Goal: Find specific page/section: Find specific page/section

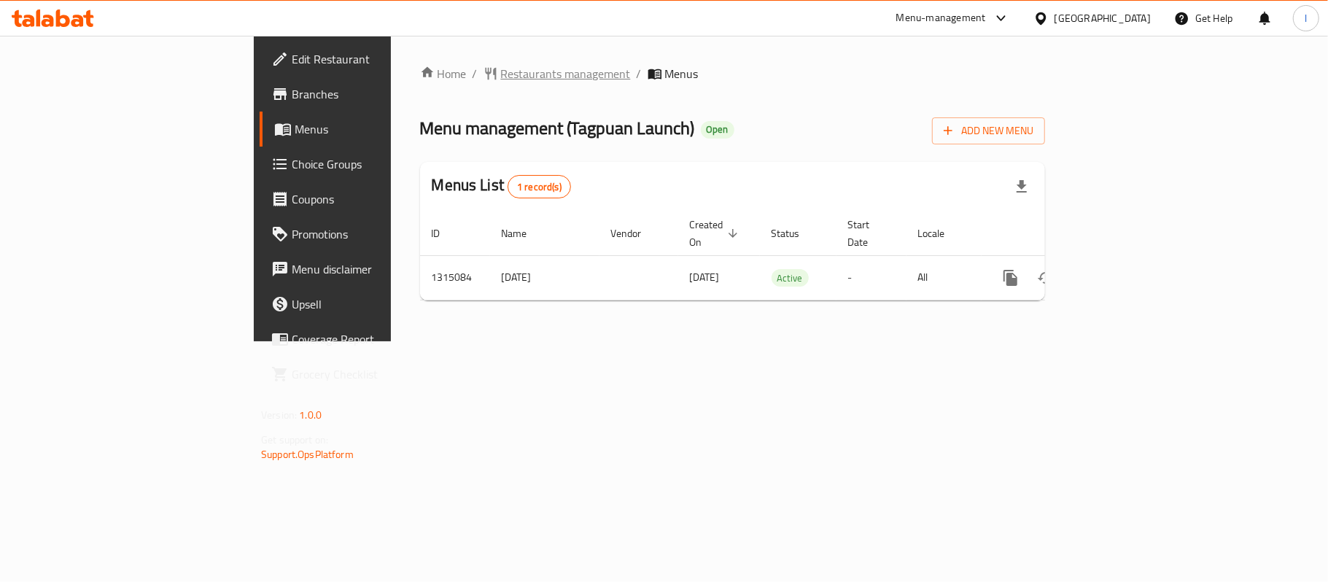
click at [501, 66] on span "Restaurants management" at bounding box center [566, 74] width 130 height 18
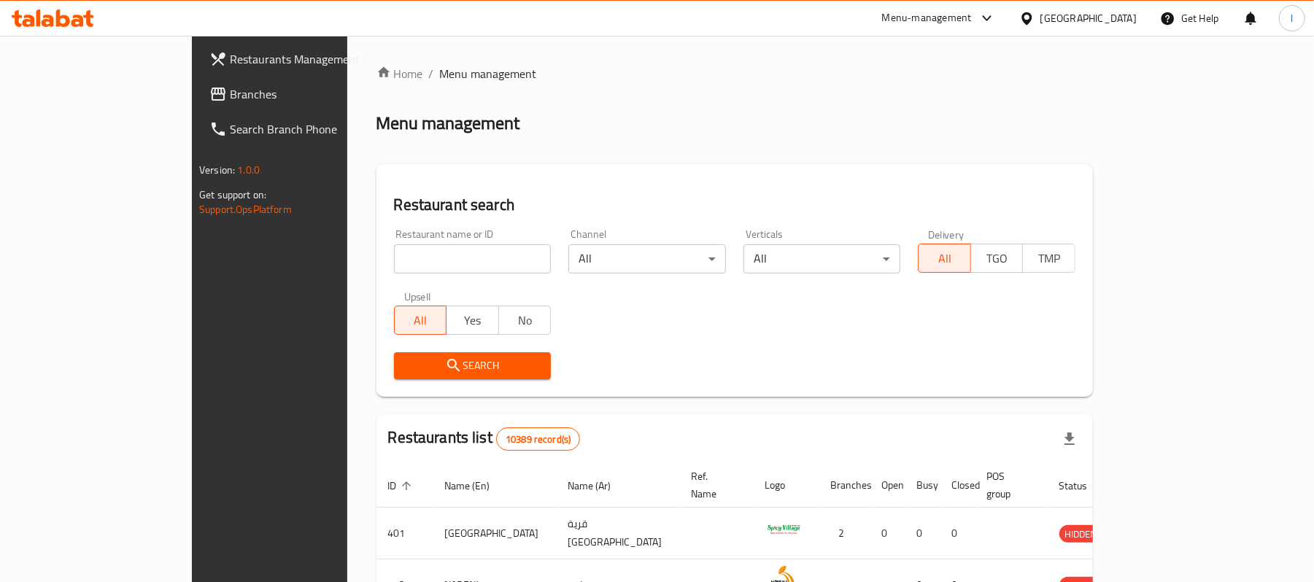
click at [394, 257] on input "search" at bounding box center [473, 258] width 158 height 29
paste input "707176"
type input "707176"
click button "Search" at bounding box center [473, 365] width 158 height 27
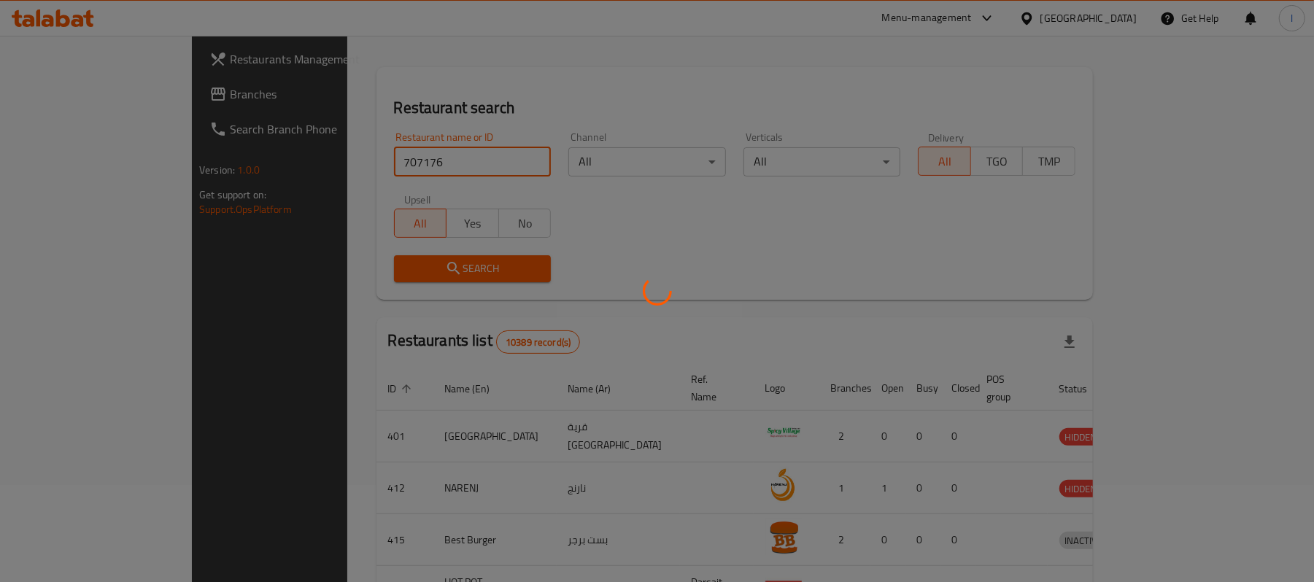
scroll to position [41, 0]
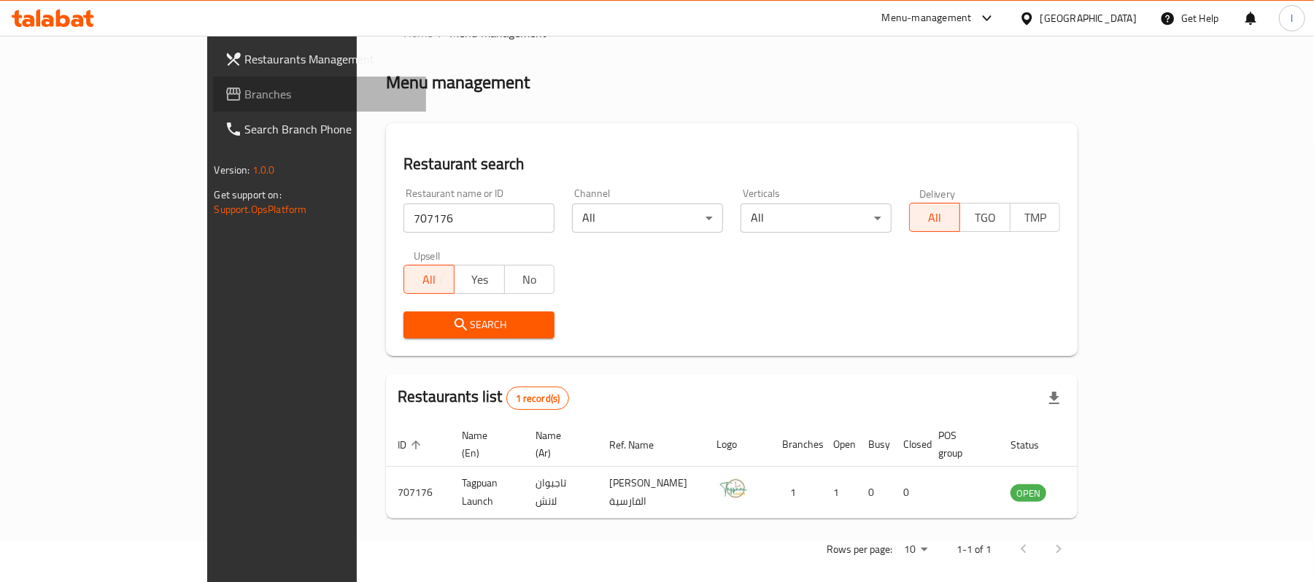
click at [245, 85] on span "Branches" at bounding box center [330, 94] width 170 height 18
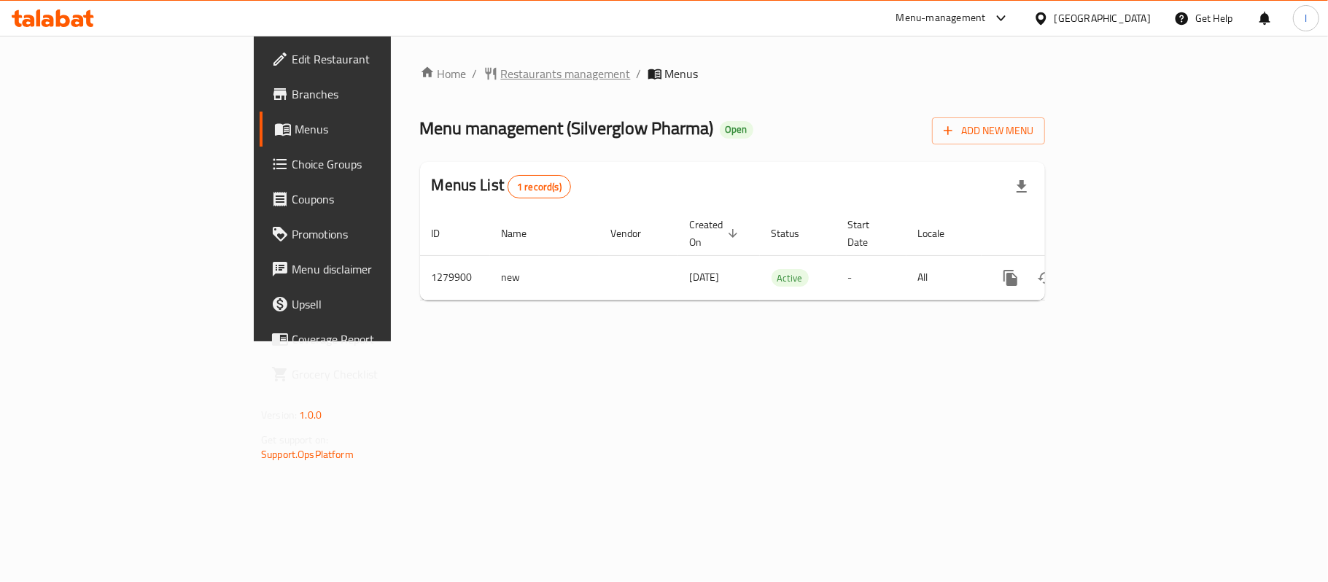
click at [501, 77] on span "Restaurants management" at bounding box center [566, 74] width 130 height 18
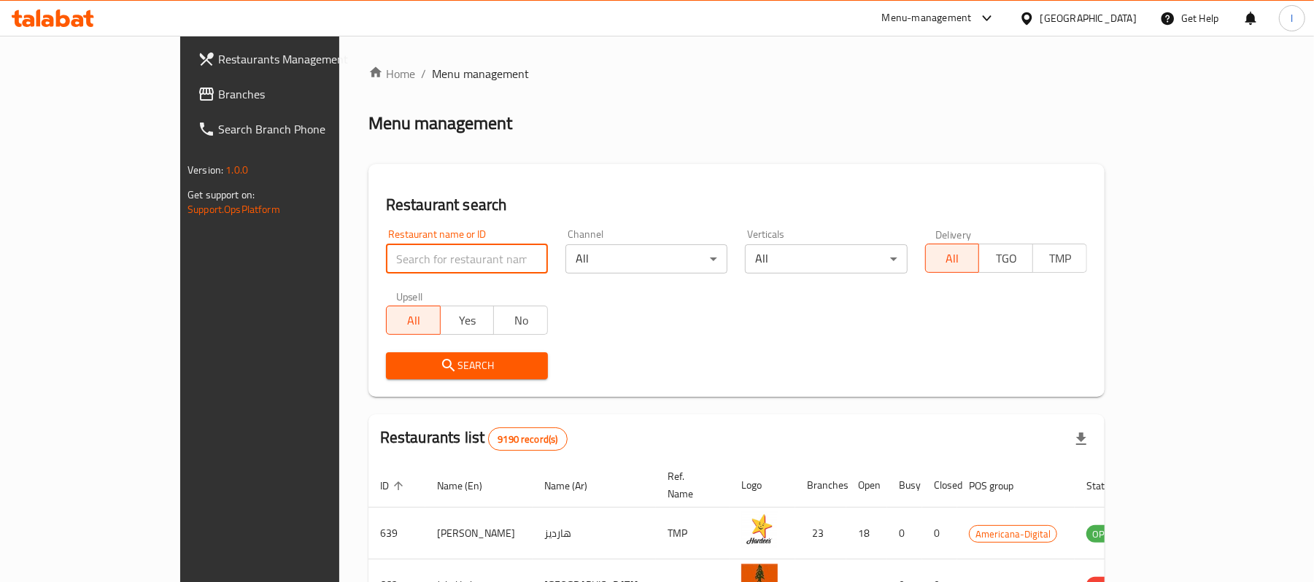
click at [386, 258] on input "search" at bounding box center [467, 258] width 162 height 29
paste input "693444"
type input "693444"
click button "Search" at bounding box center [467, 365] width 162 height 27
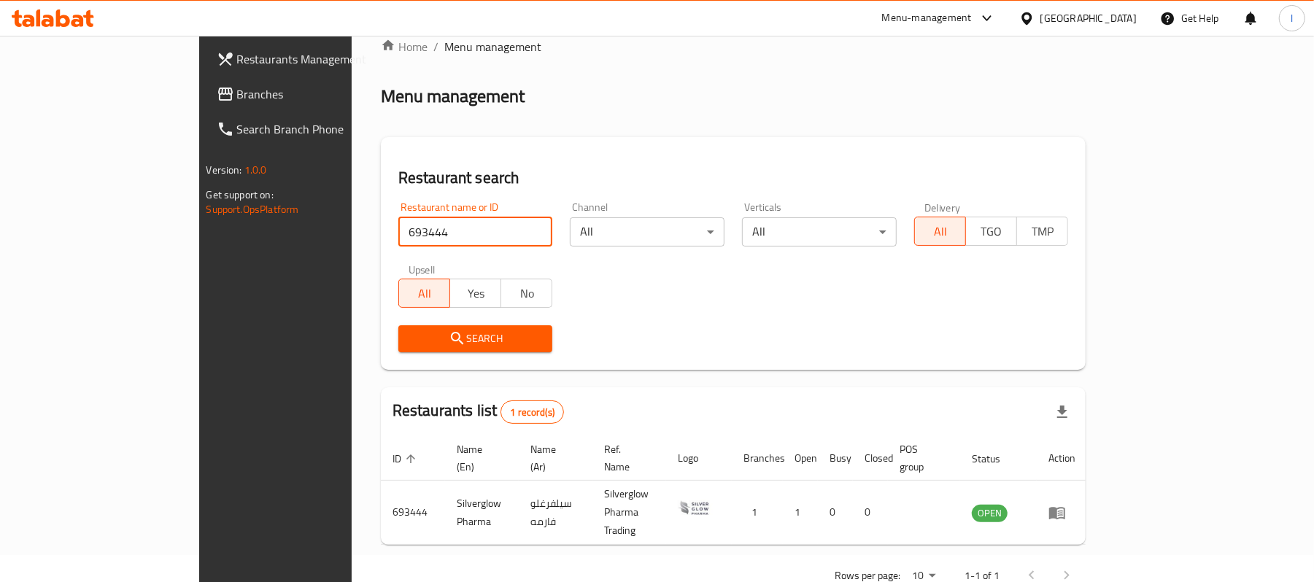
scroll to position [41, 0]
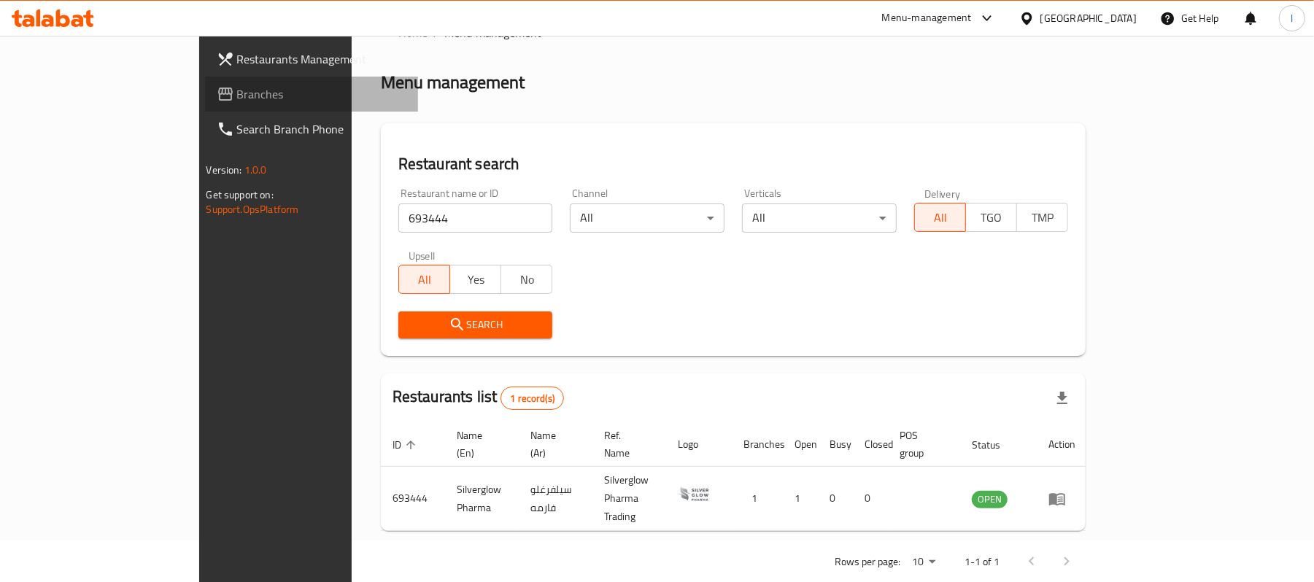
drag, startPoint x: 114, startPoint y: 94, endPoint x: 88, endPoint y: 94, distance: 25.5
click at [237, 94] on span "Branches" at bounding box center [322, 94] width 170 height 18
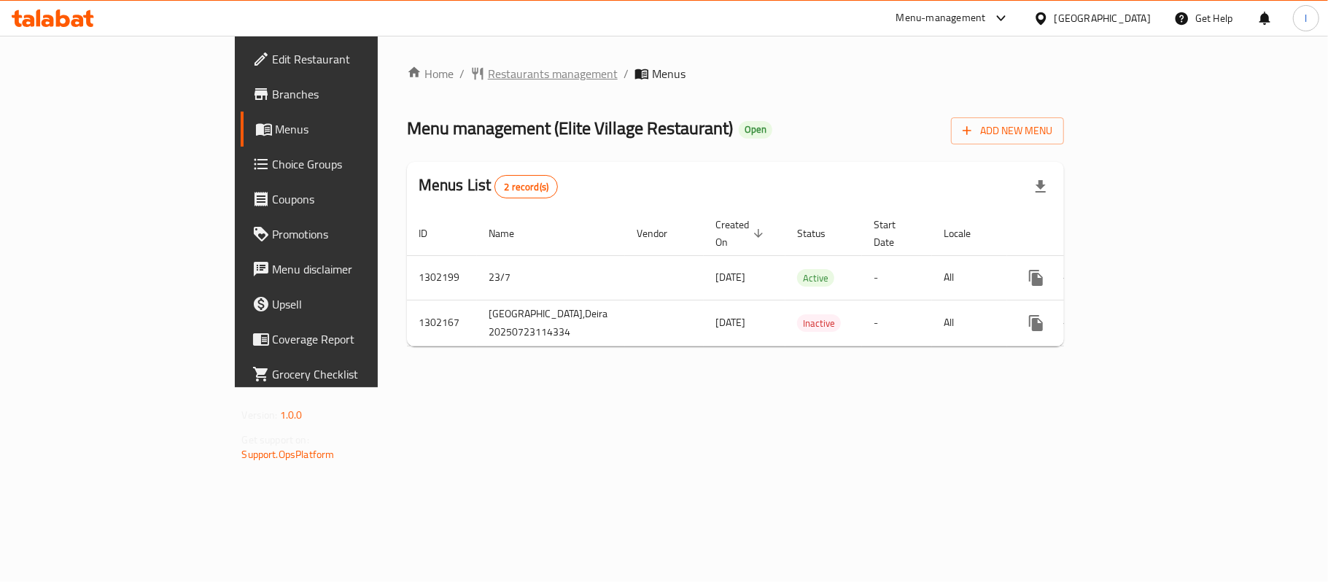
click at [488, 70] on span "Restaurants management" at bounding box center [553, 74] width 130 height 18
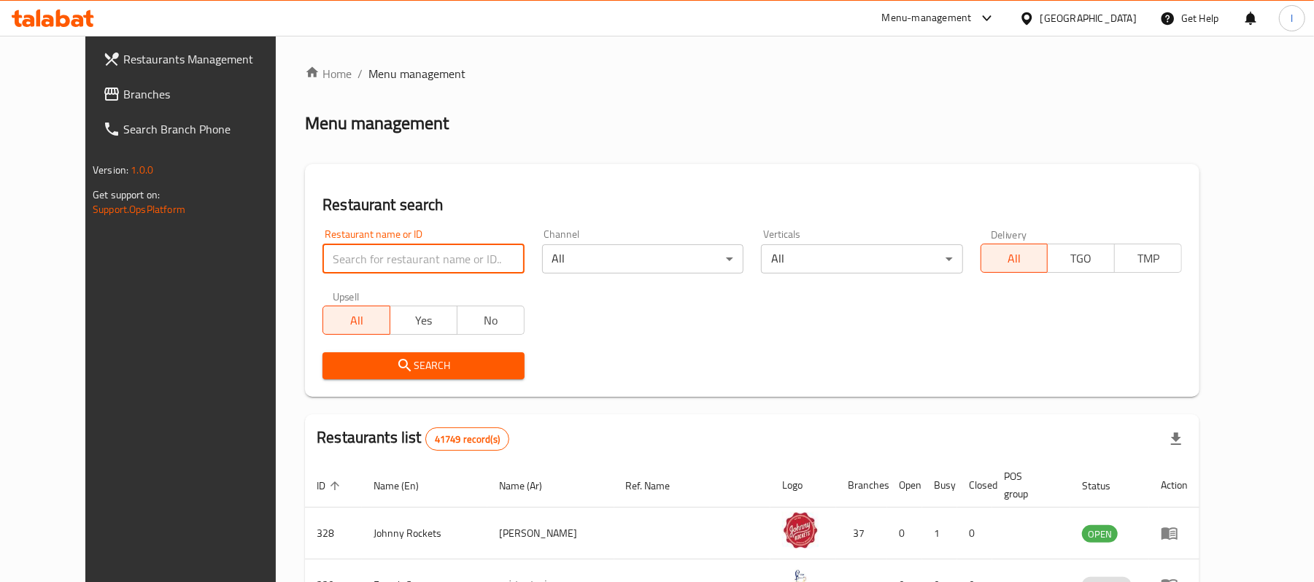
click at [380, 251] on input "search" at bounding box center [422, 258] width 201 height 29
paste input "702312"
type input "702312"
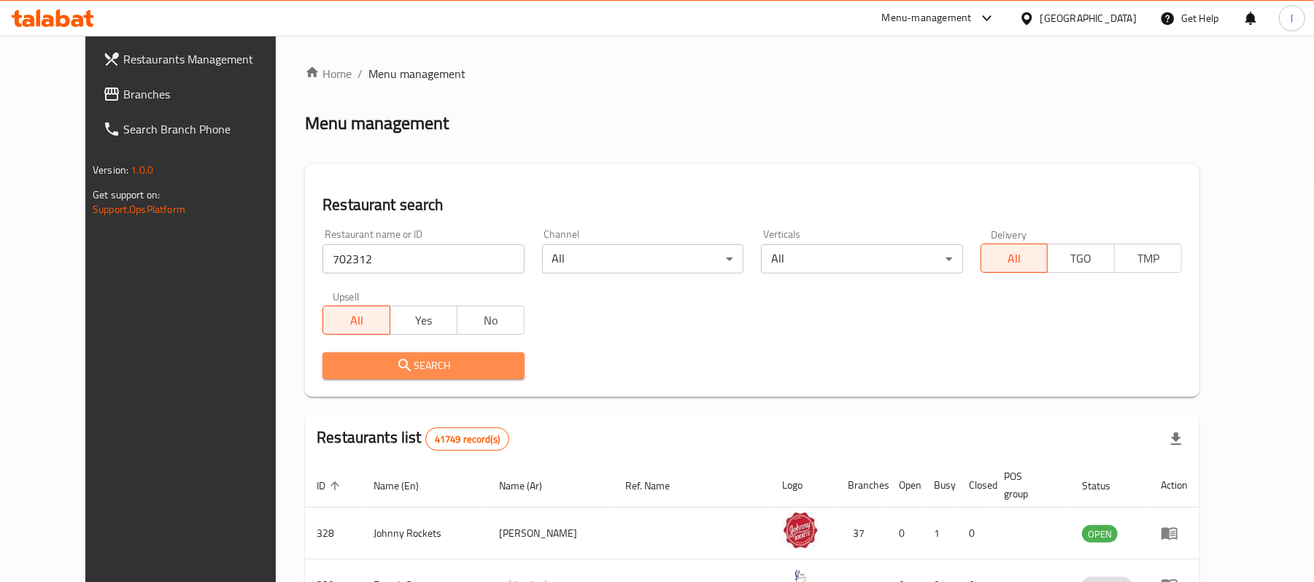
click at [394, 355] on button "Search" at bounding box center [422, 365] width 201 height 27
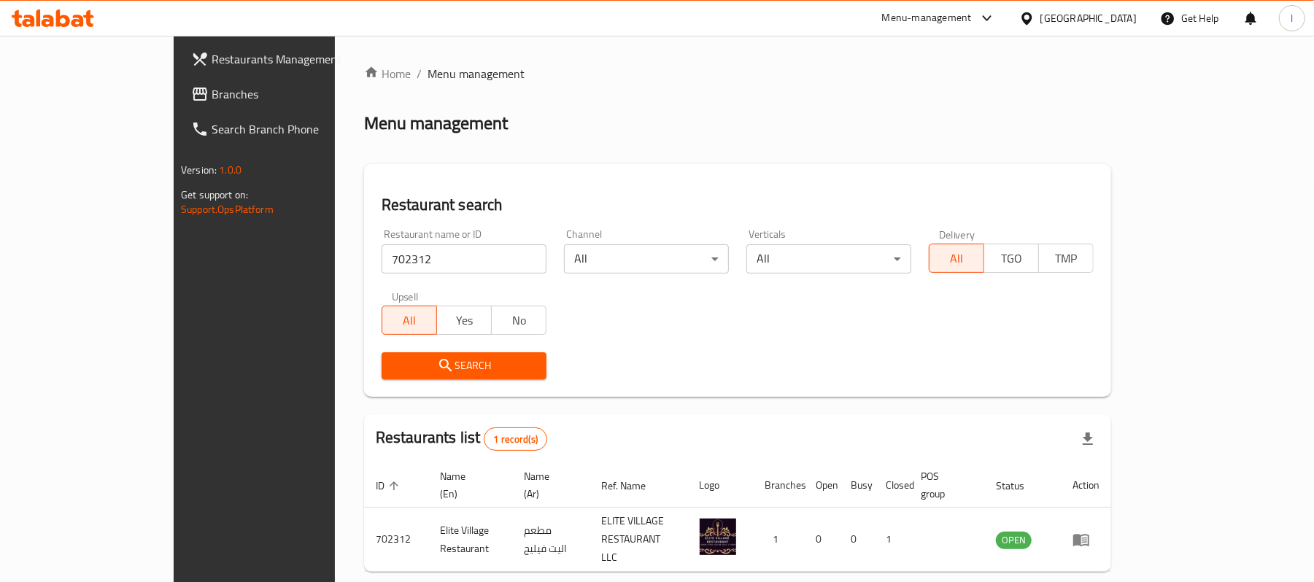
click at [179, 83] on link "Branches" at bounding box center [286, 94] width 214 height 35
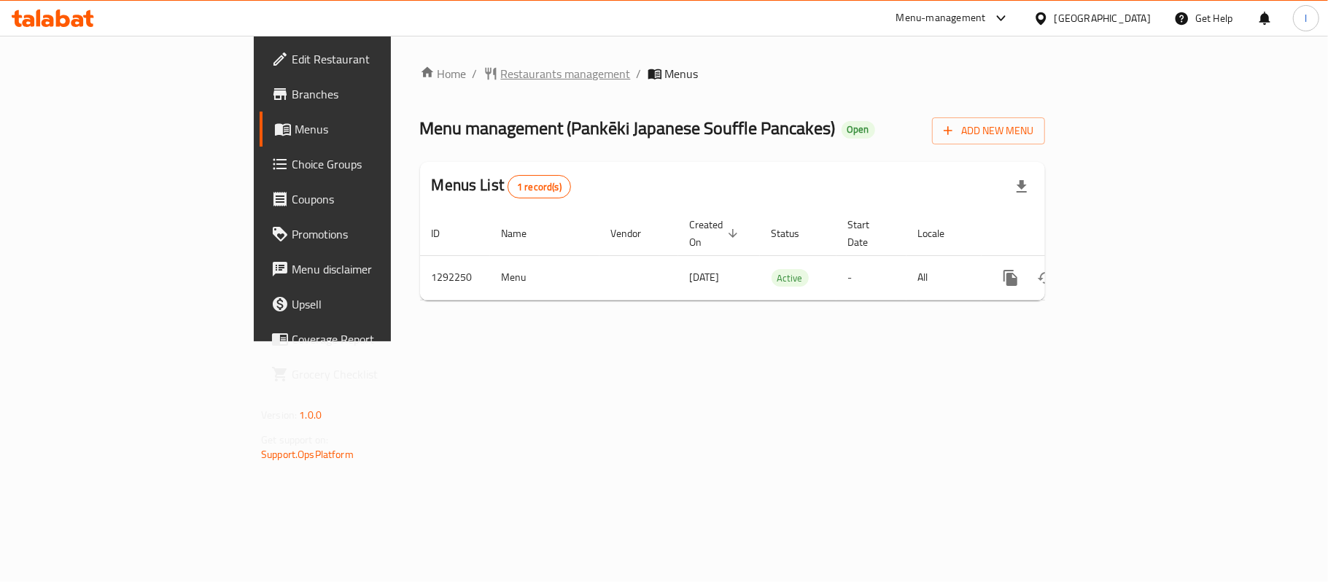
click at [501, 65] on span "Restaurants management" at bounding box center [566, 74] width 130 height 18
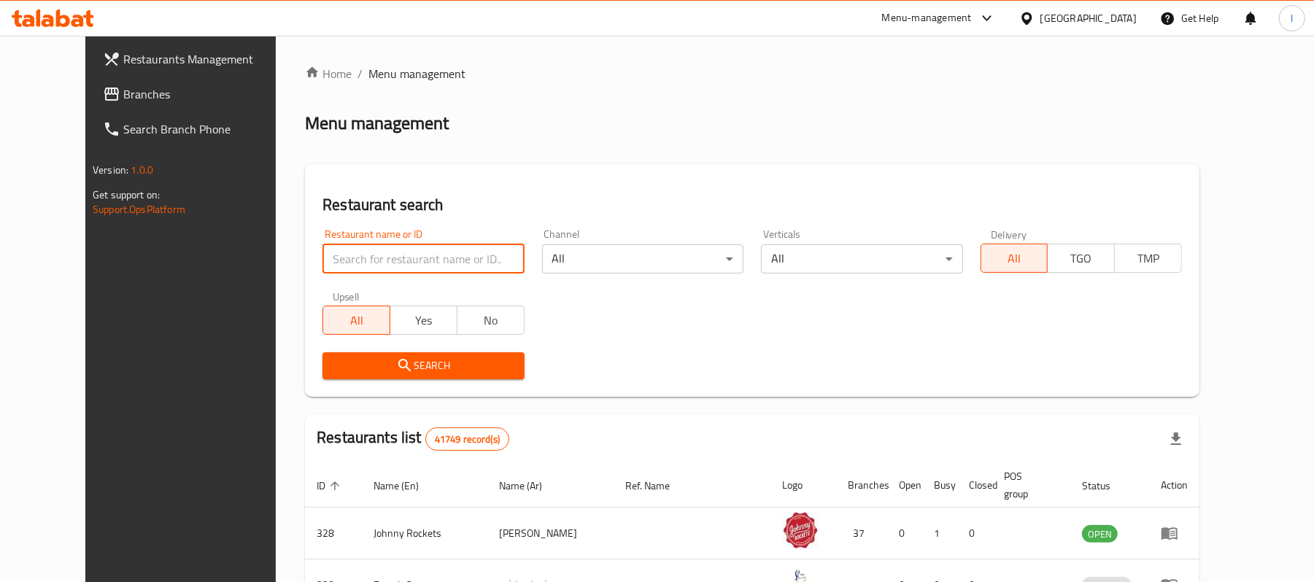
click at [330, 255] on input "search" at bounding box center [422, 258] width 201 height 29
paste input "699054"
type input "699054"
click button "Search" at bounding box center [422, 365] width 201 height 27
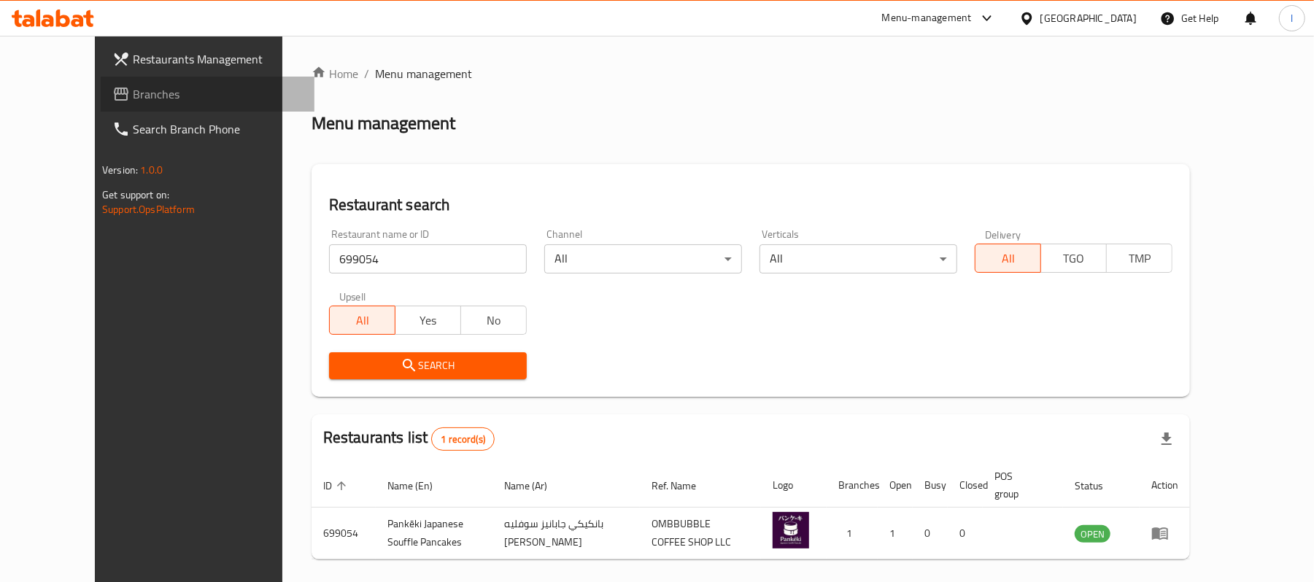
click at [133, 85] on span "Branches" at bounding box center [218, 94] width 170 height 18
